Goal: Use online tool/utility: Use online tool/utility

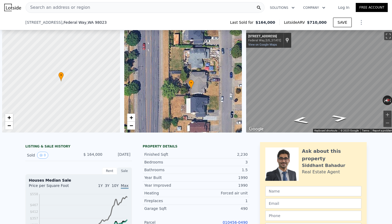
scroll to position [0, 2]
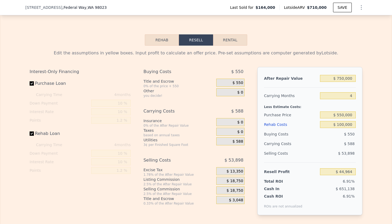
checkbox input "false"
checkbox input "true"
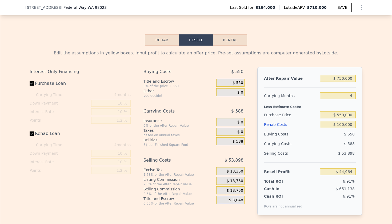
checkbox input "true"
type input "$ 700,000"
type input "5"
type input "$ 0"
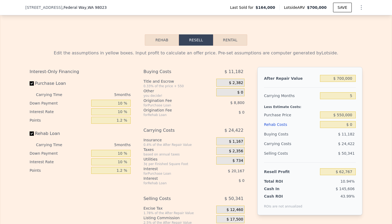
click at [296, 135] on div "Buying Costs" at bounding box center [291, 134] width 54 height 10
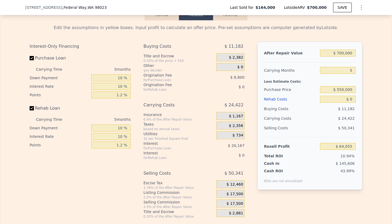
scroll to position [754, 0]
type input "$ 471,667"
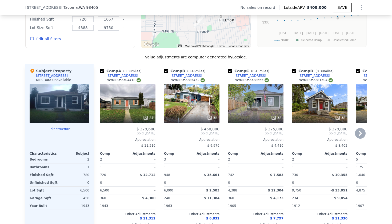
scroll to position [538, 0]
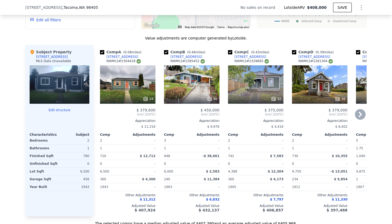
click at [130, 94] on div "24" at bounding box center [127, 84] width 55 height 38
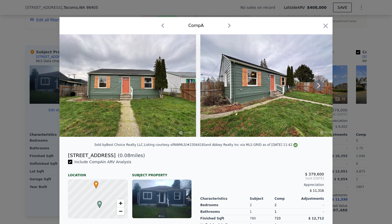
click at [317, 85] on icon at bounding box center [318, 85] width 11 height 11
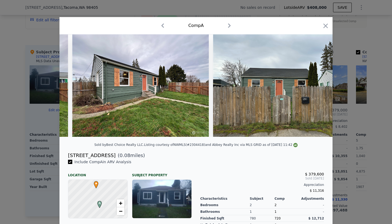
click at [317, 85] on img at bounding box center [281, 85] width 137 height 102
click at [319, 86] on icon at bounding box center [318, 85] width 3 height 5
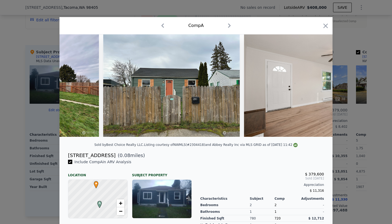
scroll to position [0, 256]
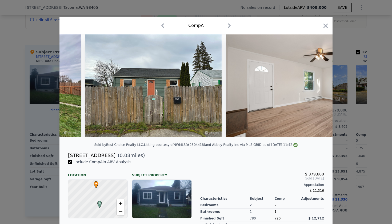
click at [319, 86] on div at bounding box center [195, 85] width 273 height 102
click at [320, 85] on icon at bounding box center [318, 85] width 3 height 5
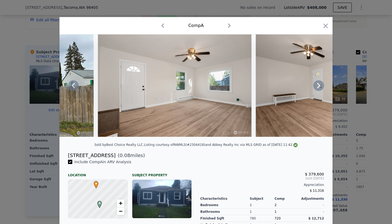
click at [319, 84] on icon at bounding box center [318, 85] width 3 height 5
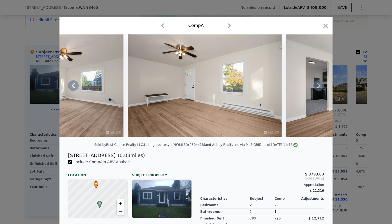
click at [320, 87] on icon at bounding box center [318, 85] width 11 height 11
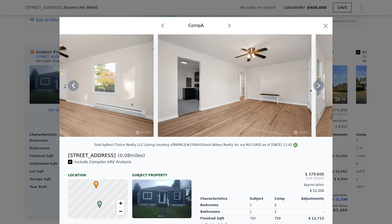
click at [320, 82] on icon at bounding box center [318, 85] width 11 height 11
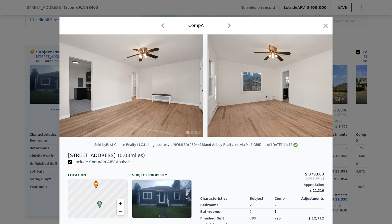
scroll to position [0, 768]
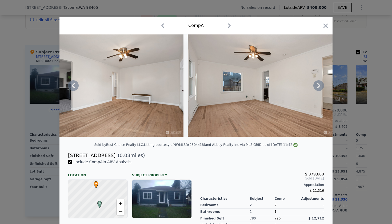
click at [320, 87] on icon at bounding box center [318, 85] width 11 height 11
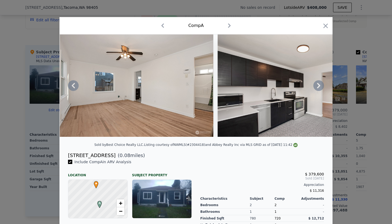
click at [319, 85] on icon at bounding box center [318, 85] width 3 height 5
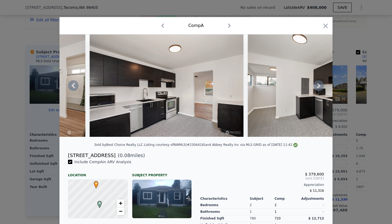
click at [320, 87] on icon at bounding box center [318, 85] width 11 height 11
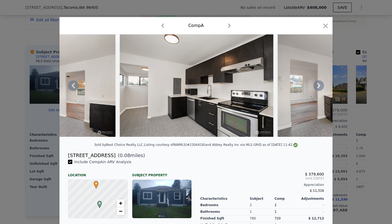
click at [319, 85] on icon at bounding box center [318, 85] width 3 height 5
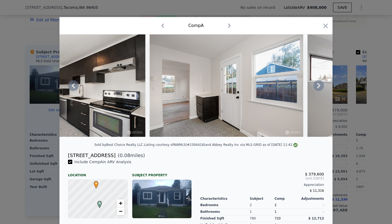
click at [318, 84] on icon at bounding box center [318, 85] width 3 height 5
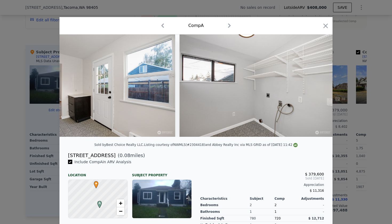
click at [318, 84] on div at bounding box center [195, 85] width 273 height 102
click at [318, 84] on icon at bounding box center [318, 85] width 3 height 5
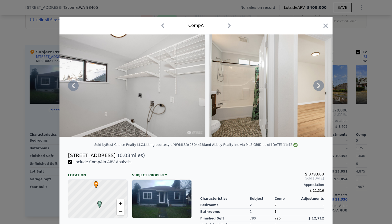
click at [185, 127] on img at bounding box center [128, 85] width 154 height 102
click at [321, 83] on icon at bounding box center [318, 85] width 11 height 11
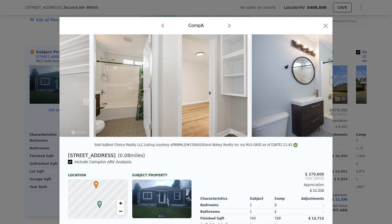
scroll to position [0, 1665]
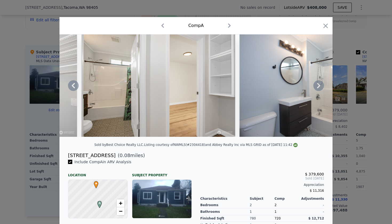
click at [190, 135] on img at bounding box center [158, 85] width 154 height 102
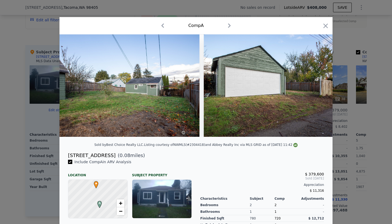
scroll to position [0, 3463]
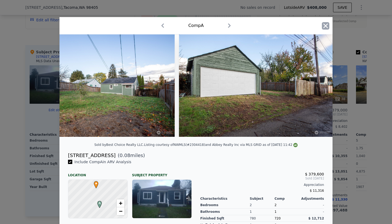
click at [325, 26] on icon "button" at bounding box center [325, 25] width 7 height 7
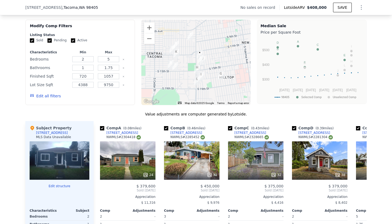
scroll to position [437, 0]
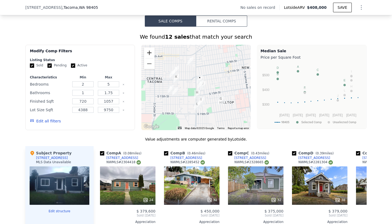
click at [148, 51] on button "Zoom in" at bounding box center [149, 52] width 11 height 11
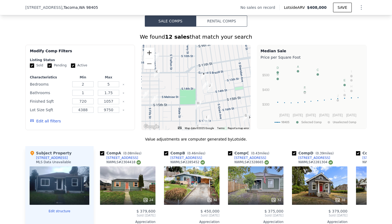
click at [148, 51] on button "Zoom in" at bounding box center [149, 52] width 11 height 11
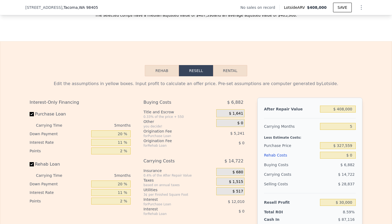
scroll to position [748, 0]
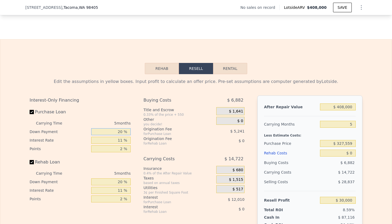
click at [109, 131] on input "20 %" at bounding box center [110, 131] width 39 height 7
type input "1 %"
type input "$ 25,900"
type input "10 %"
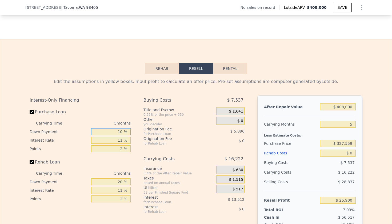
type input "$ 27,845"
type input "10 %"
click at [115, 142] on input "11 %" at bounding box center [110, 140] width 39 height 7
type input "1 %"
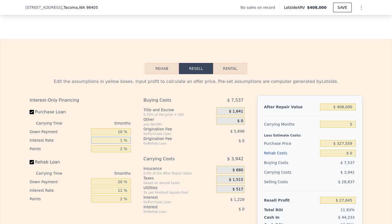
type input "$ 40,125"
type input "10 %"
type input "$ 29,070"
type input "10 %"
click at [116, 152] on input "2 %" at bounding box center [110, 148] width 39 height 7
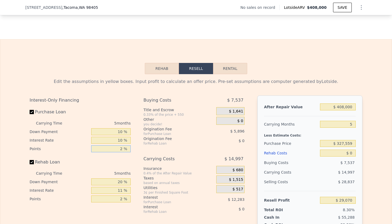
click at [116, 152] on input "2 %" at bounding box center [110, 148] width 39 height 7
click at [119, 150] on input "2 %" at bounding box center [110, 148] width 39 height 7
type input "12 %"
type input "-$ 410"
type input "1.2 %"
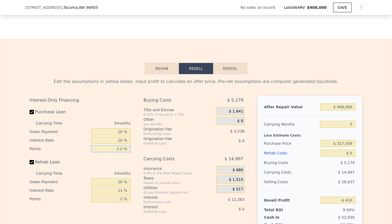
type input "$ 31,428"
type input "1.2 %"
click at [118, 182] on input "20 %" at bounding box center [110, 181] width 39 height 7
type input "10 %"
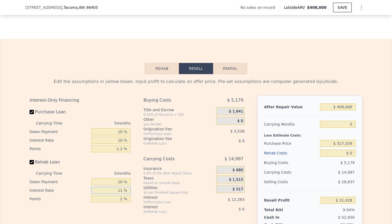
click at [117, 190] on input "11 %" at bounding box center [110, 190] width 39 height 7
type input "10 %"
click at [117, 199] on input "2 %" at bounding box center [110, 199] width 39 height 7
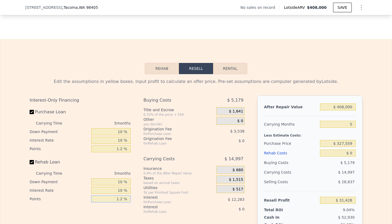
type input "1.2 %"
click at [343, 107] on input "$ 408,000" at bounding box center [338, 107] width 36 height 7
type input "$ 3"
type input "-$ 347,602"
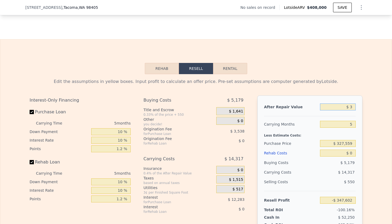
type input "$ 38"
type input "-$ 347,570"
type input "$ 380"
type input "-$ 347,253"
type input "$ 3,800"
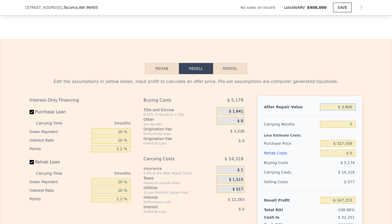
type input "-$ 344,075"
type input "$ 38,000"
type input "-$ 312,303"
type input "$ 380,000"
type input "$ 5,417"
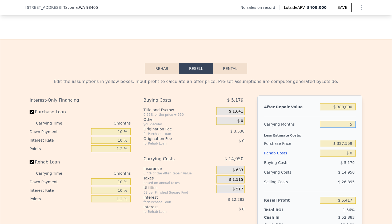
click at [348, 122] on input "5" at bounding box center [338, 124] width 36 height 7
type input "4"
type input "$ 8,406"
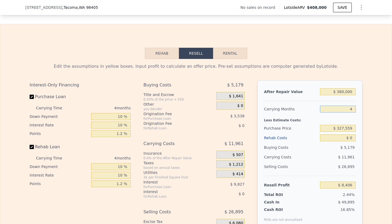
type input "4"
click at [344, 129] on input "$ 327,559" at bounding box center [338, 128] width 36 height 7
type input "$ 255,000"
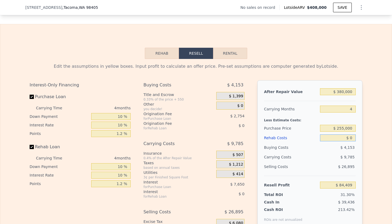
click at [351, 140] on input "$ 0" at bounding box center [338, 137] width 36 height 7
type input "$ 84,167"
click at [351, 140] on input "$ 0" at bounding box center [338, 137] width 36 height 7
type input "$ 3"
type input "$ 84,164"
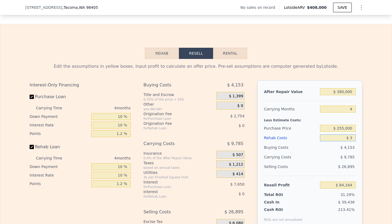
type input "$ 30"
type input "$ 84,137"
type input "$ 300"
type input "$ 83,856"
type input "$ 3,000"
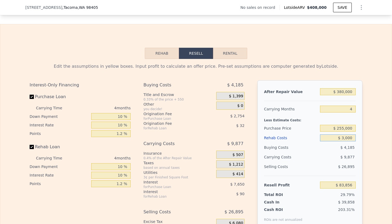
type input "$ 81,043"
type input "$ 30,000"
type input "$ 52,943"
click at [328, 157] on div "$ 10,685" at bounding box center [328, 157] width 56 height 10
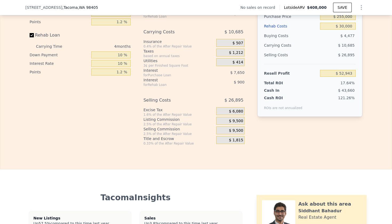
scroll to position [875, 0]
click at [27, 8] on span "1218 S Ridgewood Ave" at bounding box center [43, 7] width 37 height 5
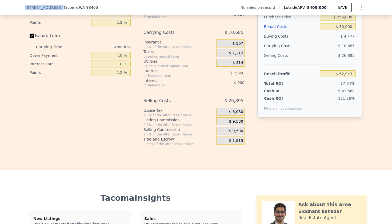
click at [27, 8] on span "1218 S Ridgewood Ave" at bounding box center [43, 7] width 37 height 5
click at [186, 70] on div "Interest" at bounding box center [173, 70] width 59 height 5
type input "$ 408,000"
type input "5"
type input "$ 0"
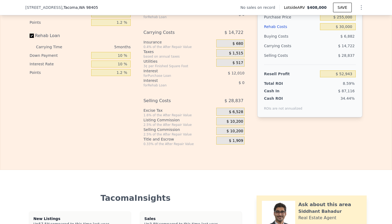
type input "$ 30,000"
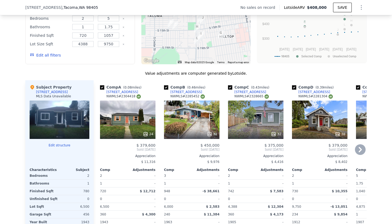
scroll to position [504, 0]
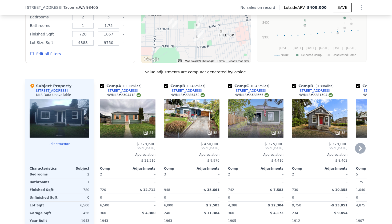
click at [360, 147] on icon at bounding box center [360, 148] width 3 height 5
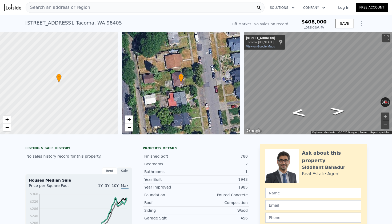
scroll to position [0, 0]
